Goal: Check status

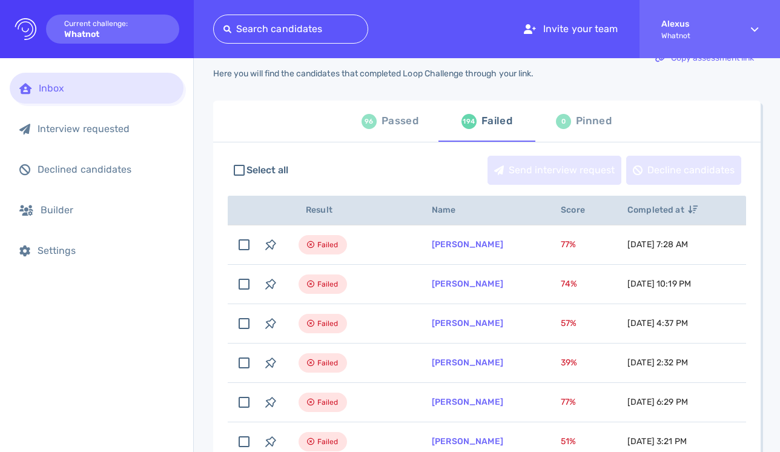
scroll to position [19, 0]
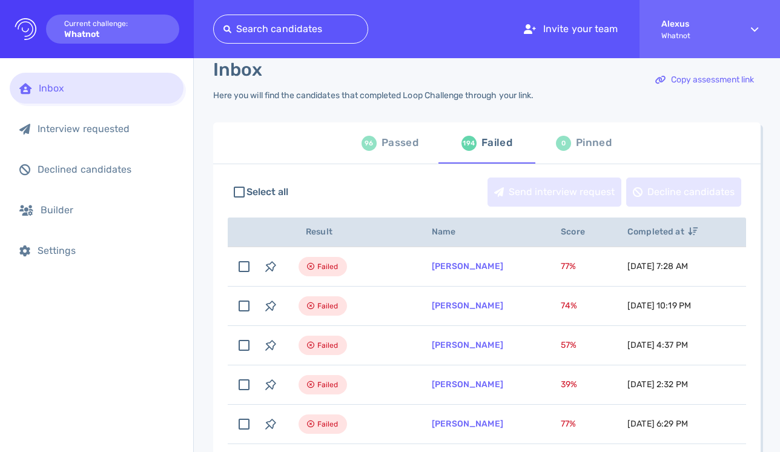
click at [386, 140] on div "Passed" at bounding box center [400, 143] width 37 height 18
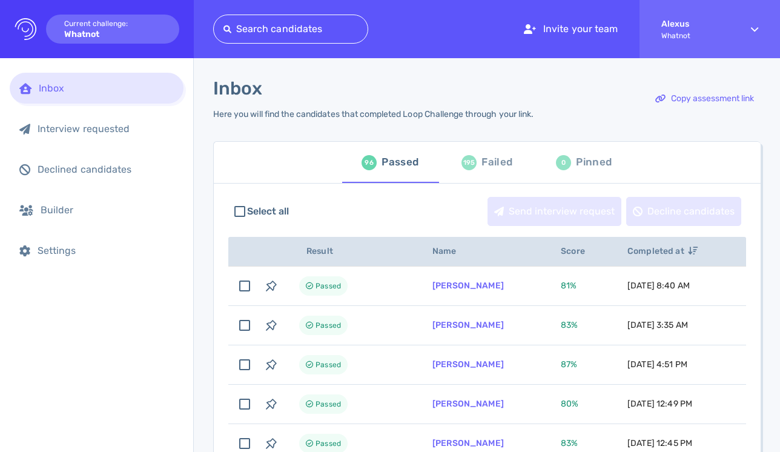
click at [483, 158] on div "Failed" at bounding box center [497, 162] width 31 height 18
